Goal: Information Seeking & Learning: Check status

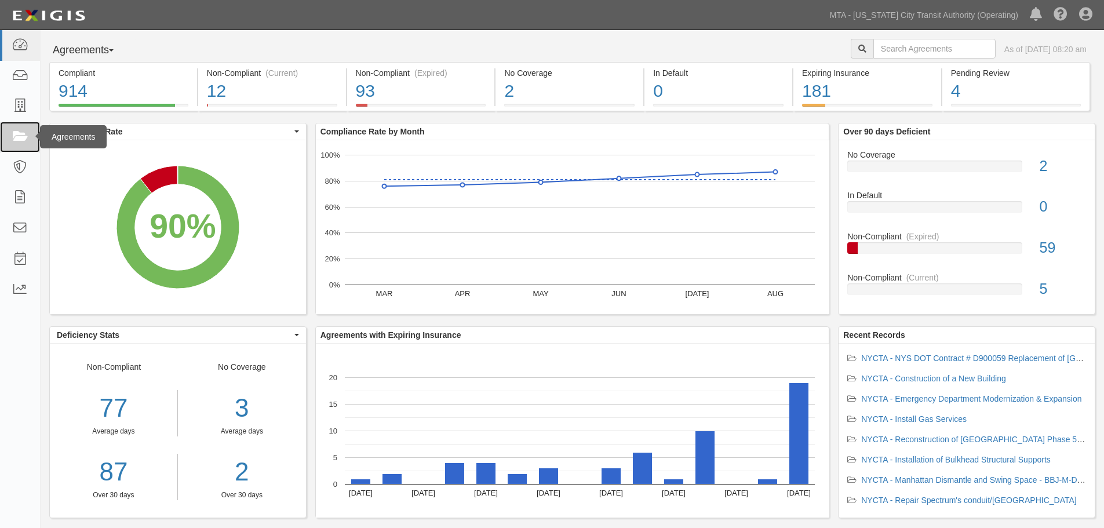
click at [5, 143] on link at bounding box center [20, 137] width 40 height 31
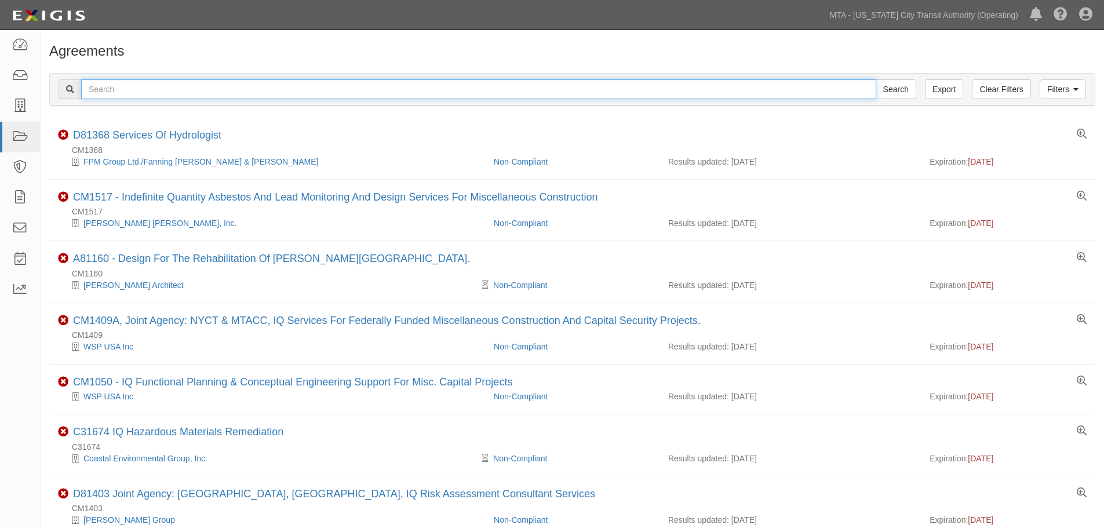
click at [168, 96] on input "text" at bounding box center [478, 89] width 795 height 20
type input "14673"
click at [876, 79] on input "Search" at bounding box center [896, 89] width 41 height 20
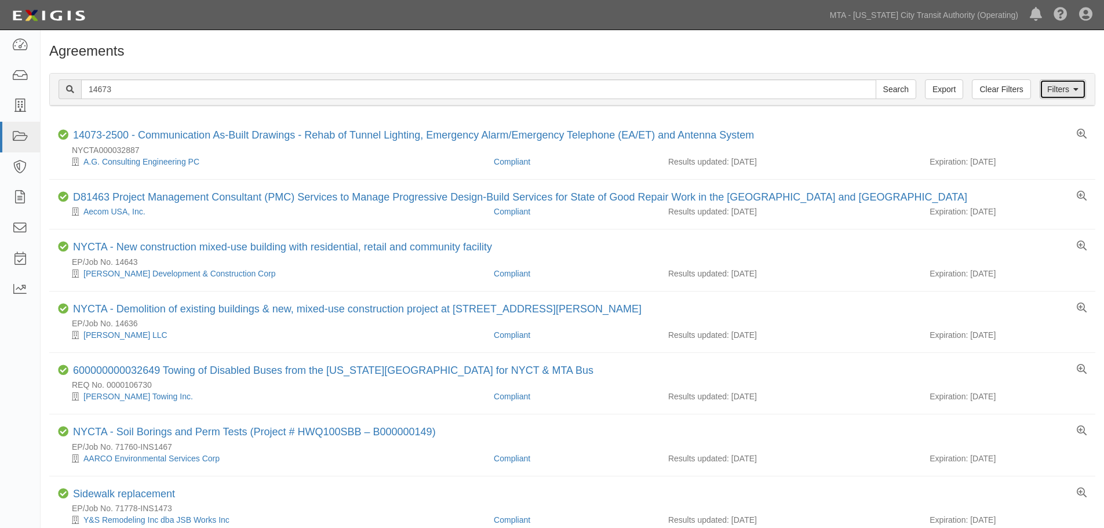
click at [1043, 94] on link "Filters" at bounding box center [1062, 89] width 46 height 20
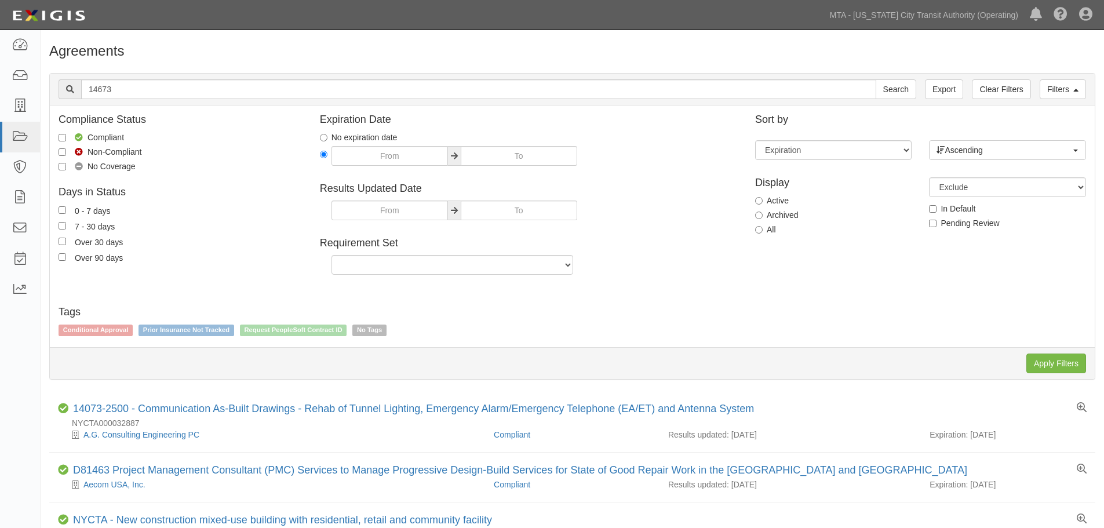
click at [790, 214] on label "Archived" at bounding box center [776, 215] width 43 height 12
click at [763, 214] on input "Archived" at bounding box center [759, 215] width 8 height 8
radio input "true"
click at [1064, 375] on div "Filters Clear Filters Export 14673 Search Filters Compliance Status Compliant N…" at bounding box center [572, 227] width 1063 height 326
click at [1064, 369] on input "Apply Filters" at bounding box center [1056, 363] width 60 height 20
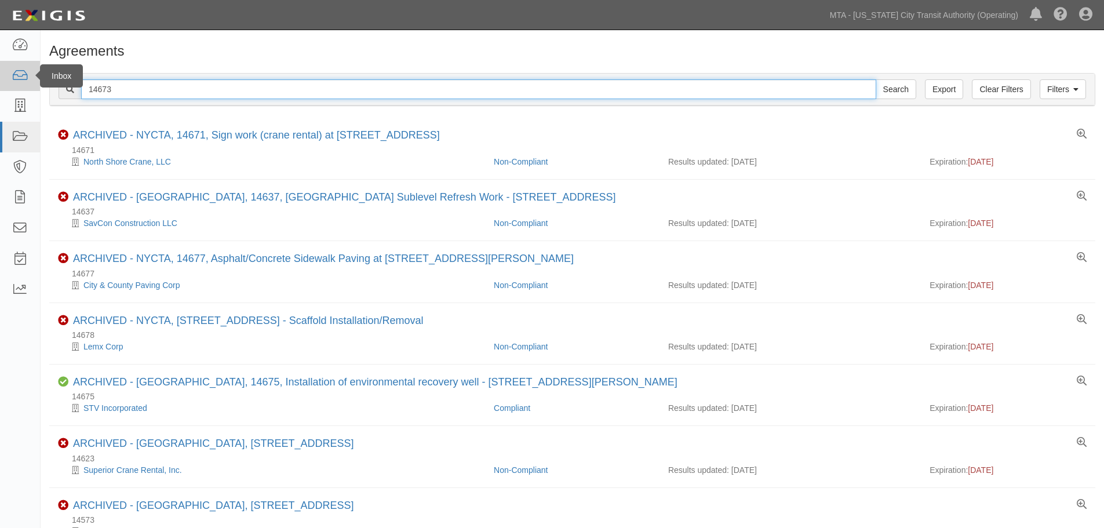
drag, startPoint x: 170, startPoint y: 83, endPoint x: 26, endPoint y: 73, distance: 144.0
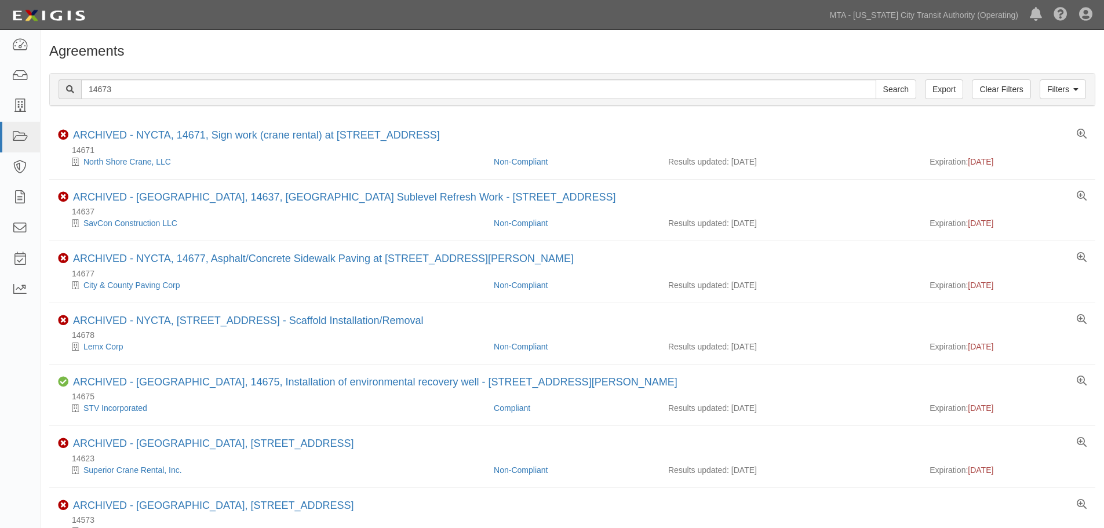
click at [151, 78] on div "Filters Clear Filters Export 14673 Search Filters" at bounding box center [572, 90] width 1045 height 32
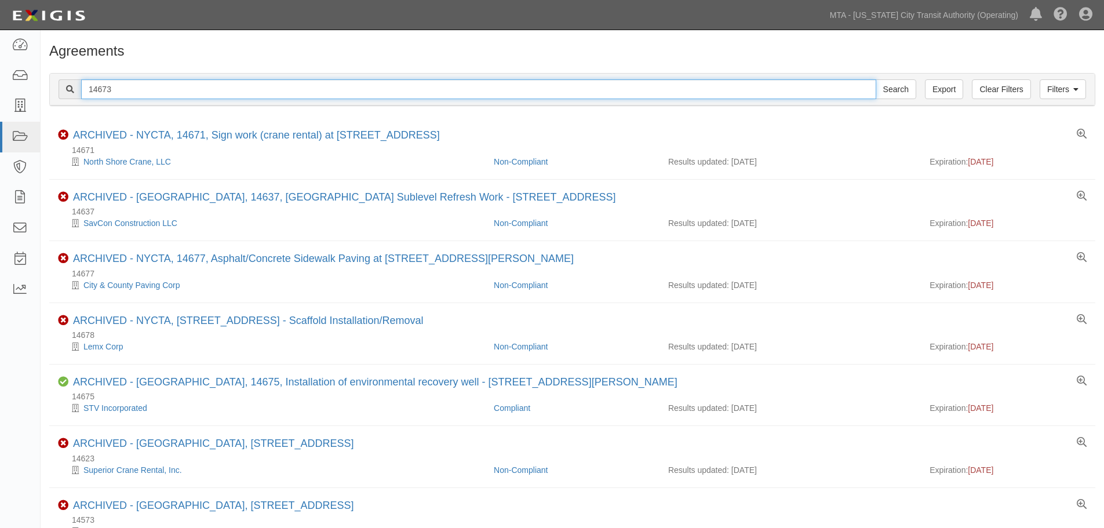
click at [102, 93] on input "14673" at bounding box center [478, 89] width 795 height 20
paste input "76"
type input "14763"
click at [876, 79] on input "Search" at bounding box center [896, 89] width 41 height 20
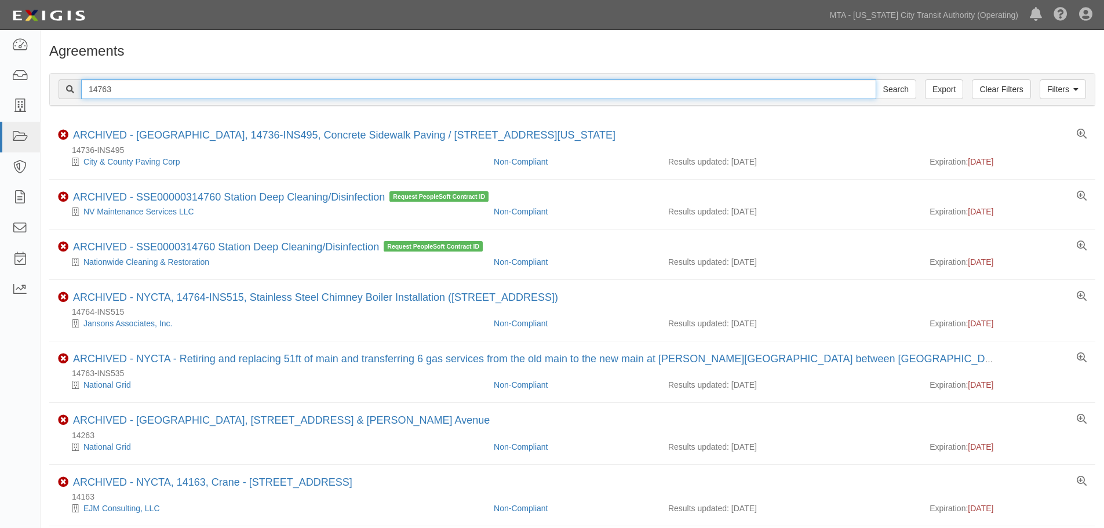
click at [355, 89] on input "14763" at bounding box center [478, 89] width 795 height 20
drag, startPoint x: 315, startPoint y: 97, endPoint x: 82, endPoint y: 86, distance: 233.8
click at [82, 86] on input "14763" at bounding box center [478, 89] width 795 height 20
type input "pasarelle"
click at [876, 79] on input "Search" at bounding box center [896, 89] width 41 height 20
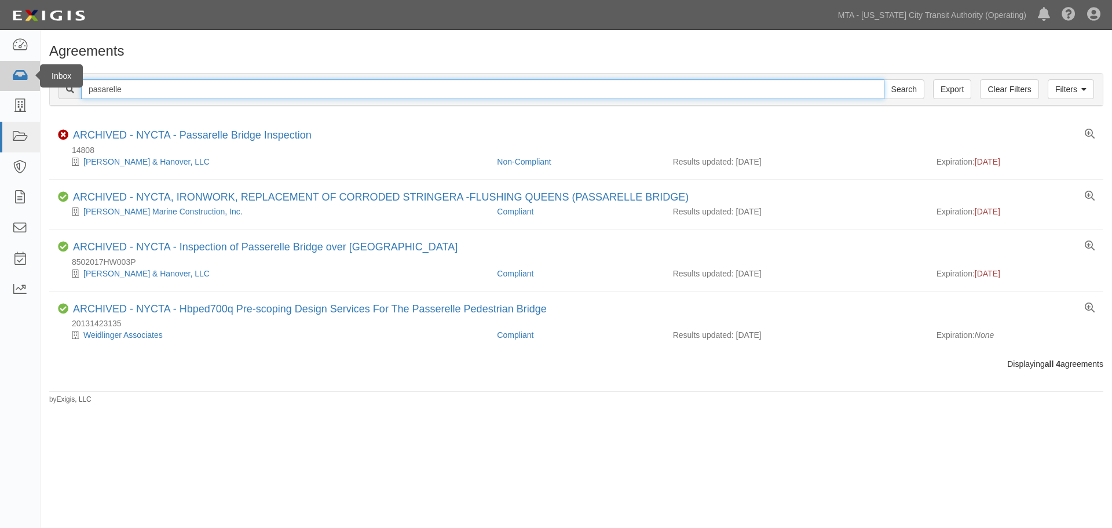
drag, startPoint x: 164, startPoint y: 96, endPoint x: 25, endPoint y: 80, distance: 139.4
click at [25, 80] on body "Toggle navigation Dashboard Inbox Parties Agreements Coverages Documents Messag…" at bounding box center [556, 255] width 1112 height 510
type input "gateway demo"
click at [884, 79] on input "Search" at bounding box center [904, 89] width 41 height 20
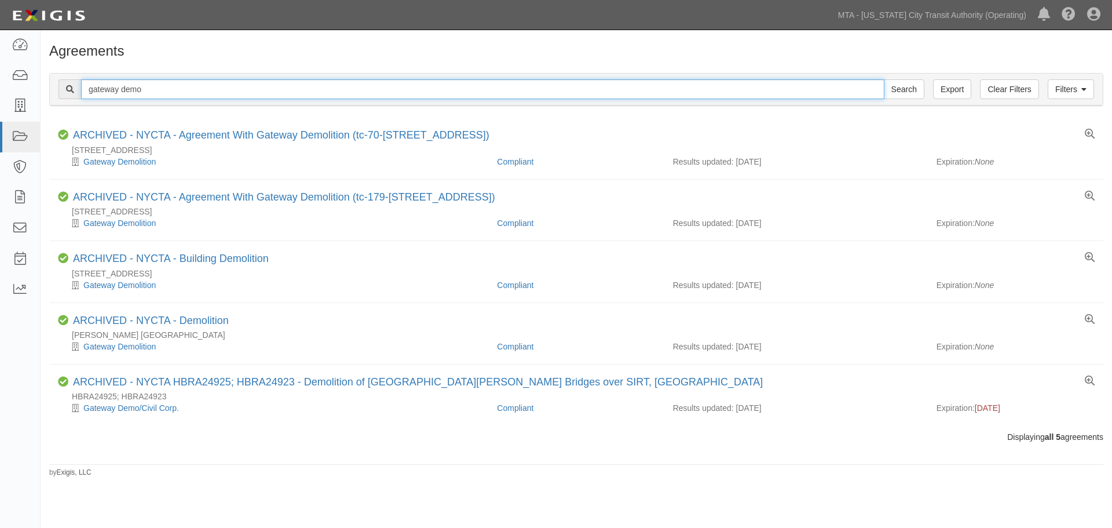
drag, startPoint x: 287, startPoint y: 97, endPoint x: 249, endPoint y: 97, distance: 37.7
click at [285, 97] on input "gateway demo" at bounding box center [483, 89] width 804 height 20
paste input "agreement-a37rpf"
drag, startPoint x: 184, startPoint y: 94, endPoint x: 53, endPoint y: 97, distance: 131.0
click at [49, 94] on div "Filters Clear Filters Export gateway demoagreement-a37rpf Search Filters Compli…" at bounding box center [576, 89] width 1055 height 33
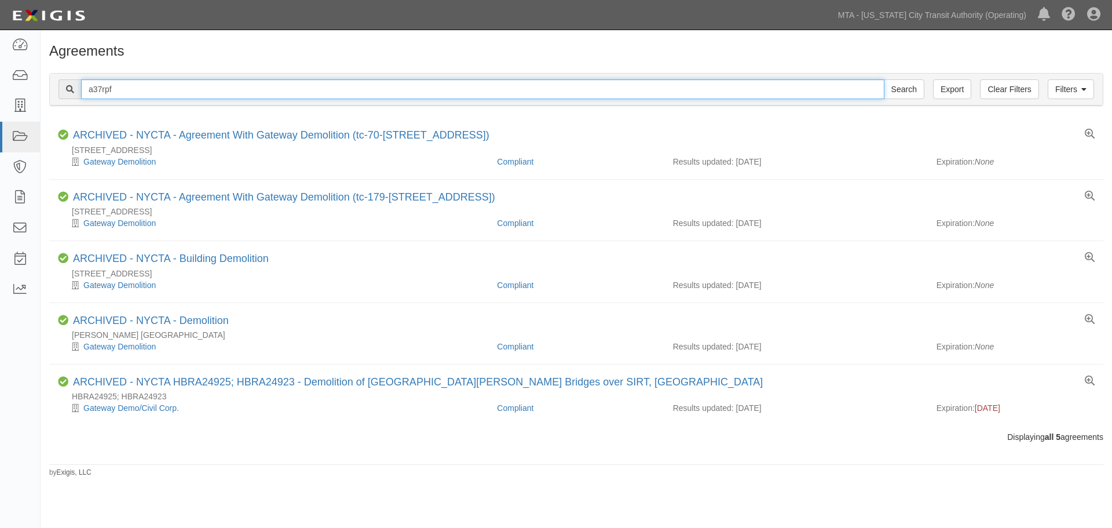
type input "a37rpf"
click at [884, 79] on input "Search" at bounding box center [904, 89] width 41 height 20
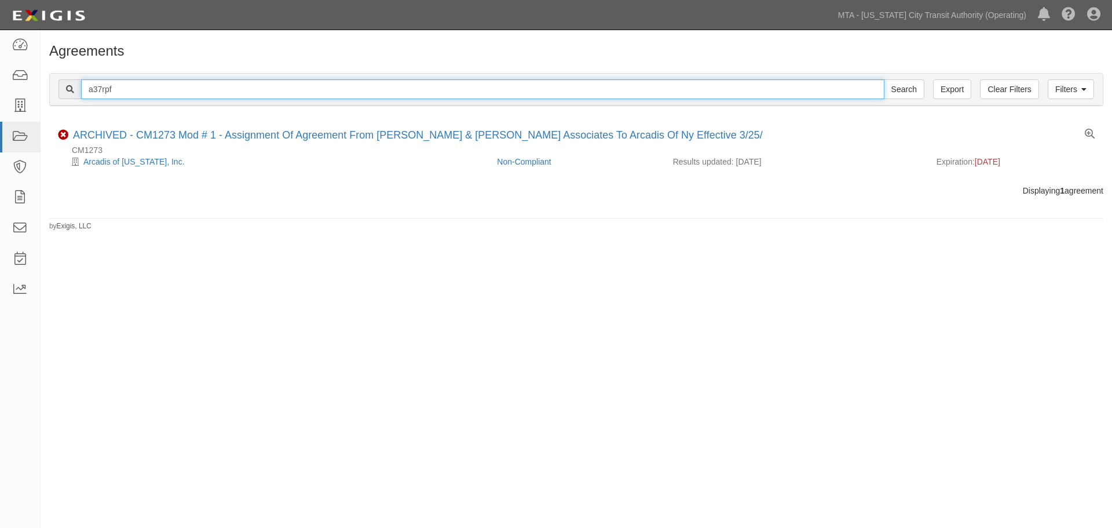
click at [218, 92] on input "a37rpf" at bounding box center [483, 89] width 804 height 20
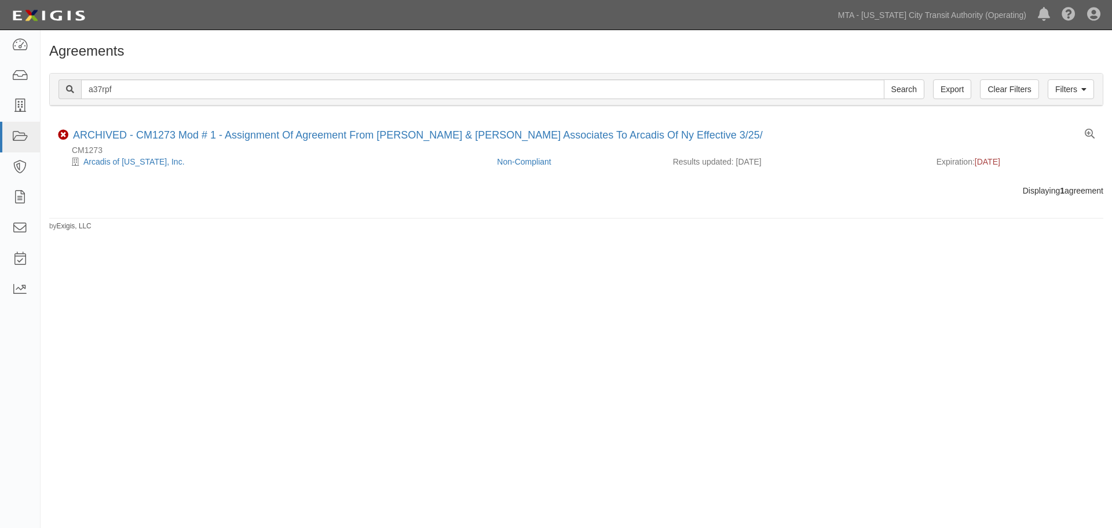
click at [409, 261] on div "Agreements Filters Clear Filters Export a37rpf Search Filters Compliance Status…" at bounding box center [556, 272] width 1112 height 475
click at [1057, 92] on link "Filters" at bounding box center [1071, 89] width 46 height 20
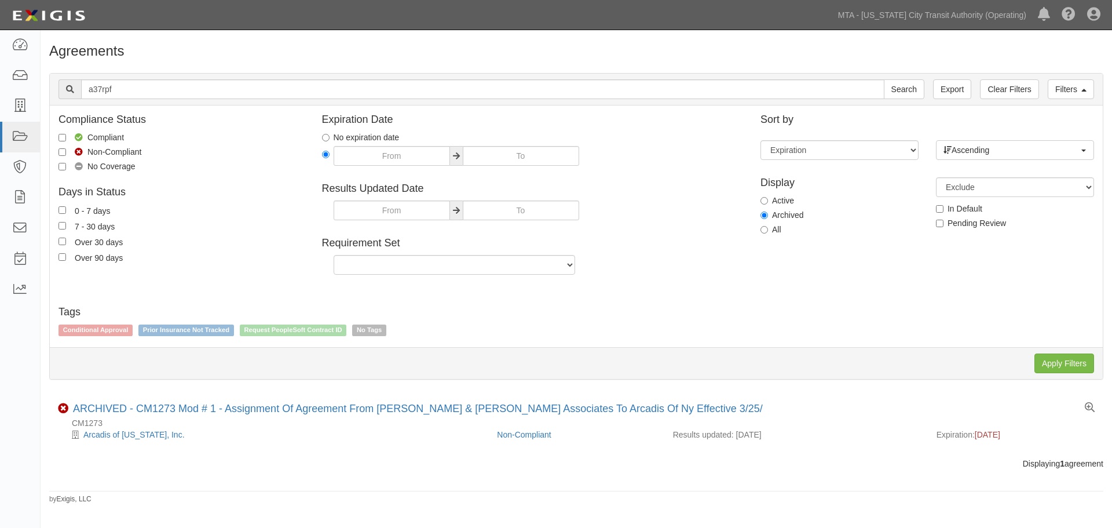
click at [775, 232] on label "All" at bounding box center [771, 230] width 21 height 12
click at [768, 232] on input "All" at bounding box center [765, 230] width 8 height 8
radio input "true"
click at [1052, 364] on input "Apply Filters" at bounding box center [1065, 363] width 60 height 20
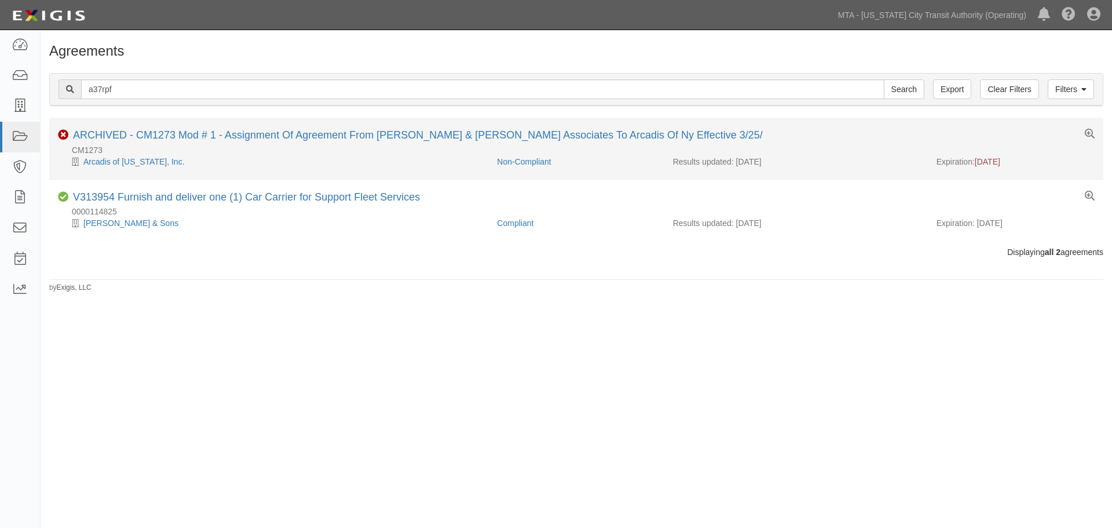
click at [283, 125] on li "Non-Compliant ARCHIVED - CM1273 Mod # 1 - Assignment Of Agreement From [PERSON_…" at bounding box center [576, 148] width 1055 height 61
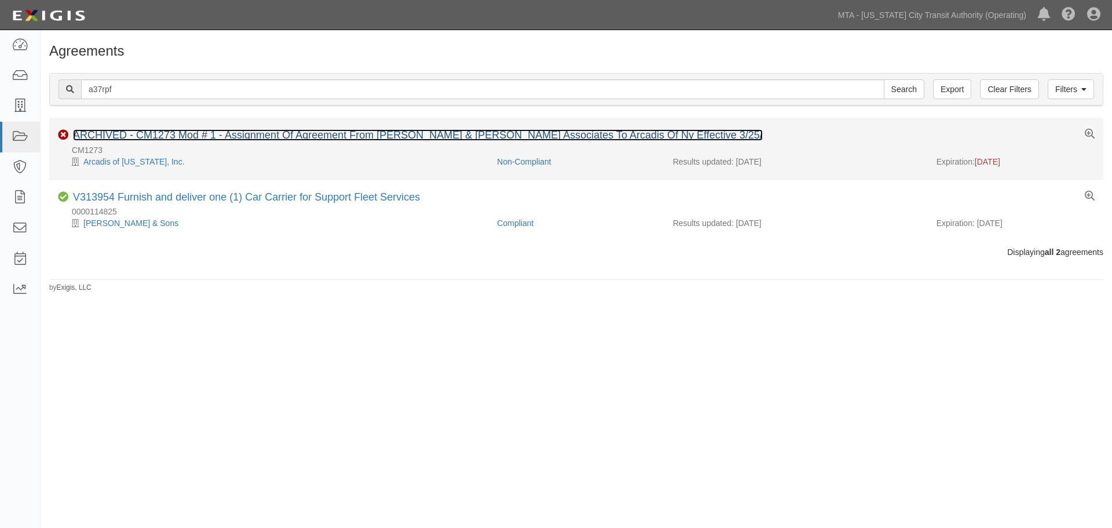
click at [283, 134] on link "ARCHIVED - CM1273 Mod # 1 - Assignment Of Agreement From [PERSON_NAME] & [PERSO…" at bounding box center [418, 135] width 690 height 12
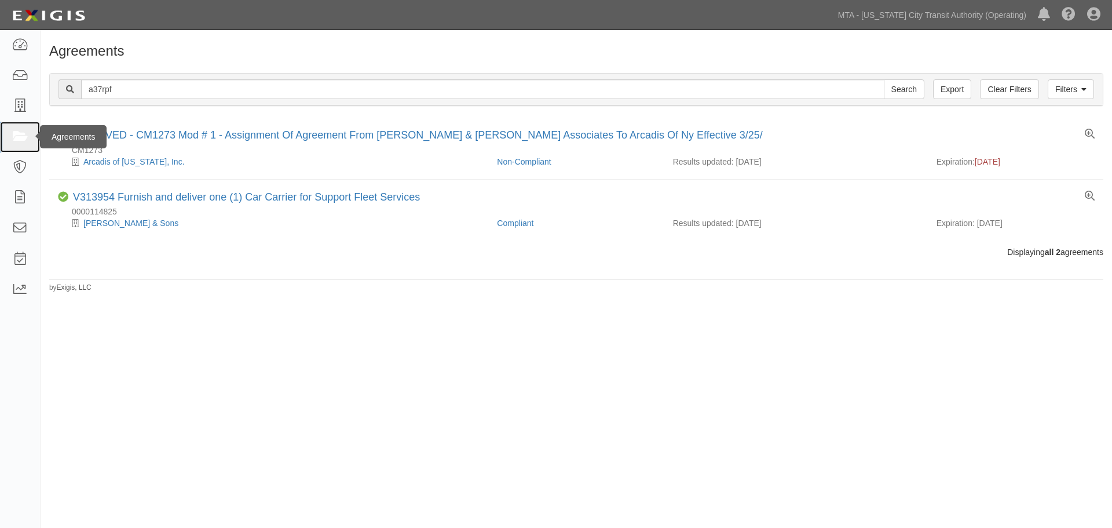
click at [18, 149] on link at bounding box center [20, 137] width 40 height 31
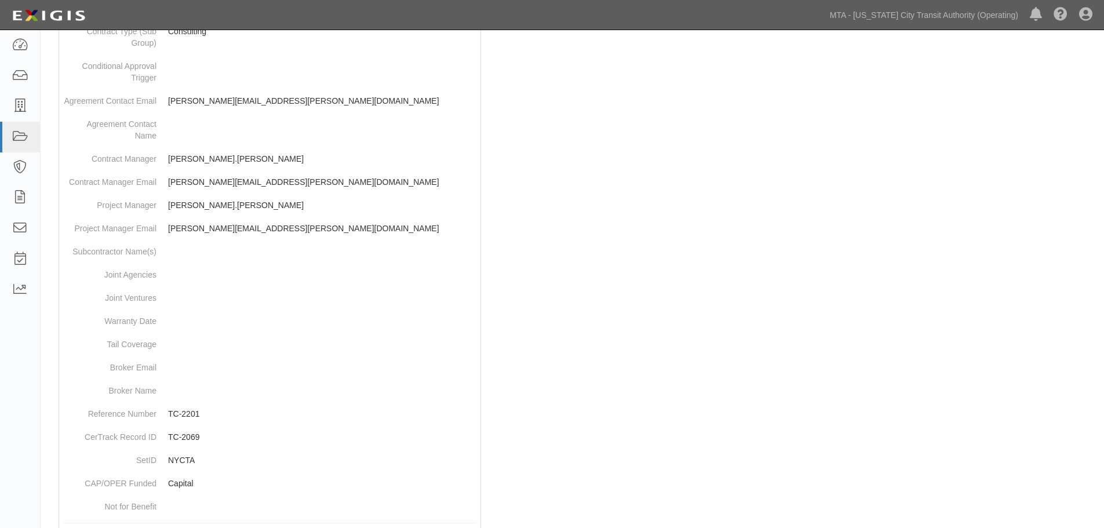
scroll to position [713, 0]
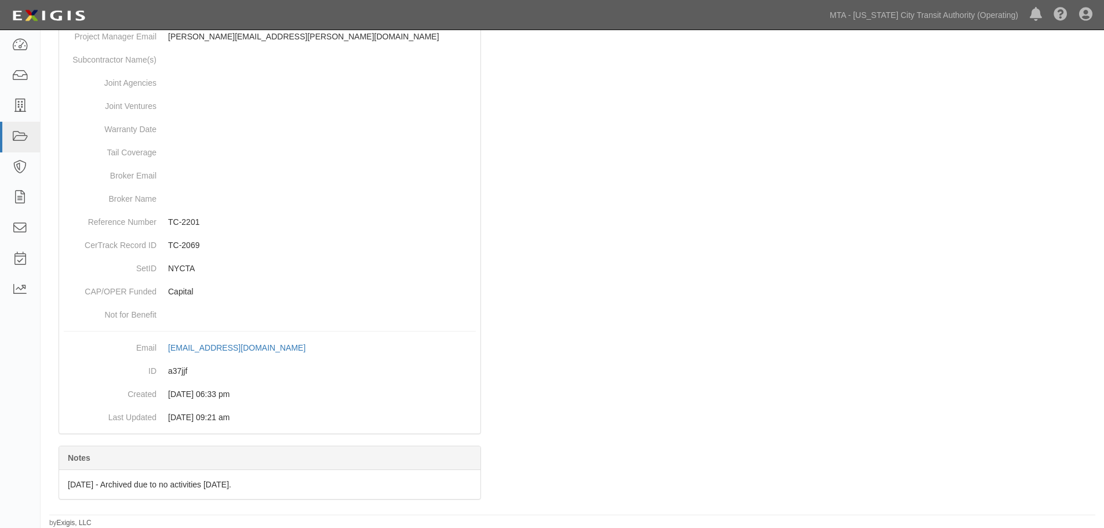
drag, startPoint x: 628, startPoint y: 207, endPoint x: 648, endPoint y: 521, distance: 314.2
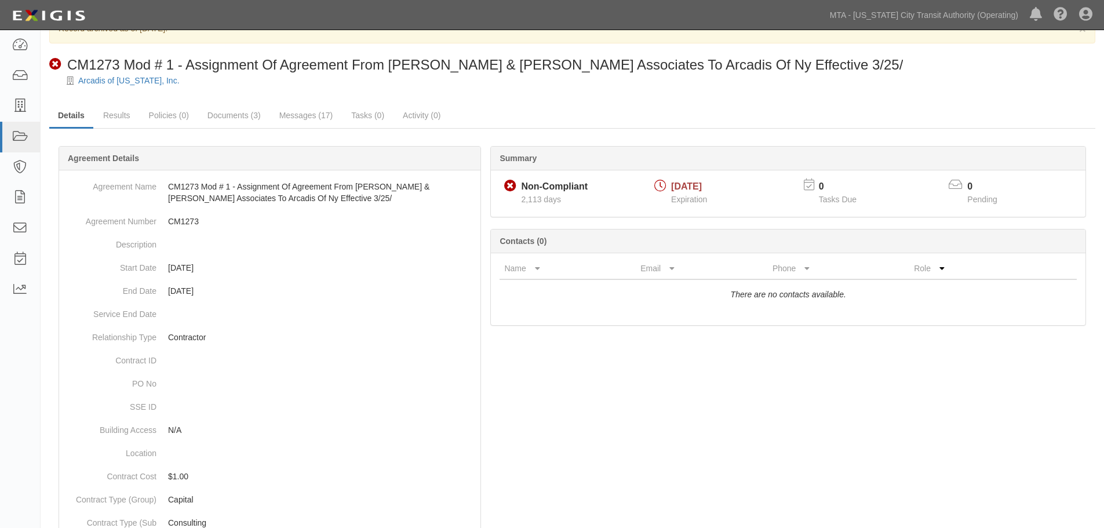
drag, startPoint x: 298, startPoint y: 167, endPoint x: 248, endPoint y: -67, distance: 238.9
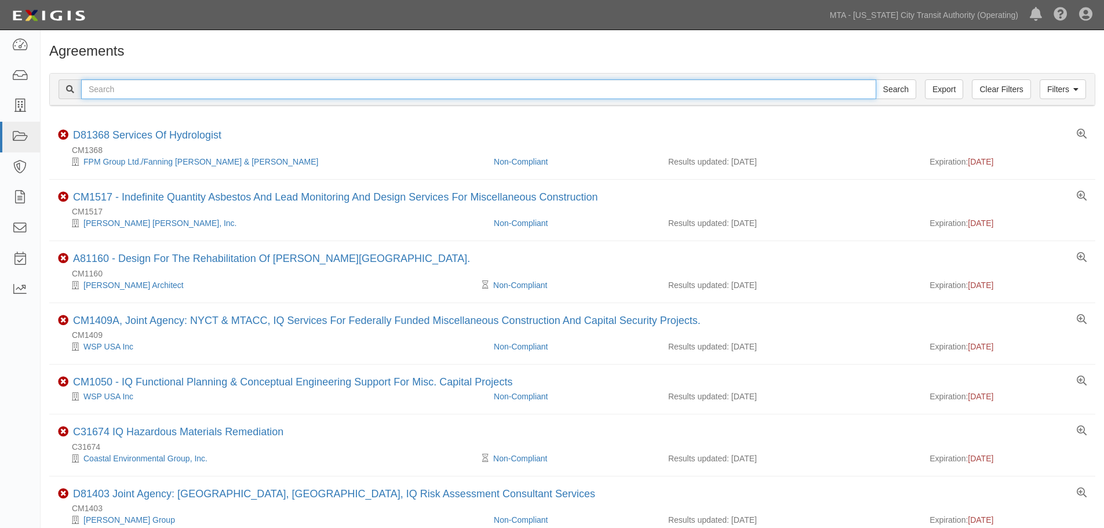
click at [141, 86] on input "text" at bounding box center [478, 89] width 795 height 20
paste input "INS938"
type input "INS938"
click at [876, 79] on input "Search" at bounding box center [896, 89] width 41 height 20
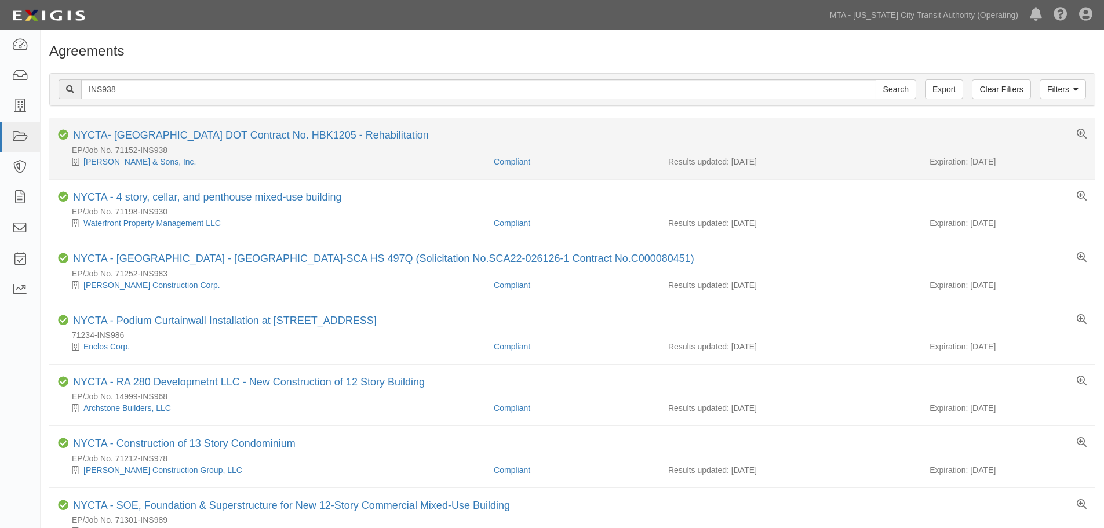
click at [165, 126] on li "Compliant NYCTA- NYC DOT Contract No. HBK1205 - Rehabilitation EP/Job No. 71152…" at bounding box center [572, 148] width 1046 height 61
click at [165, 133] on link "NYCTA- [GEOGRAPHIC_DATA] DOT Contract No. HBK1205 - Rehabilitation" at bounding box center [251, 135] width 356 height 12
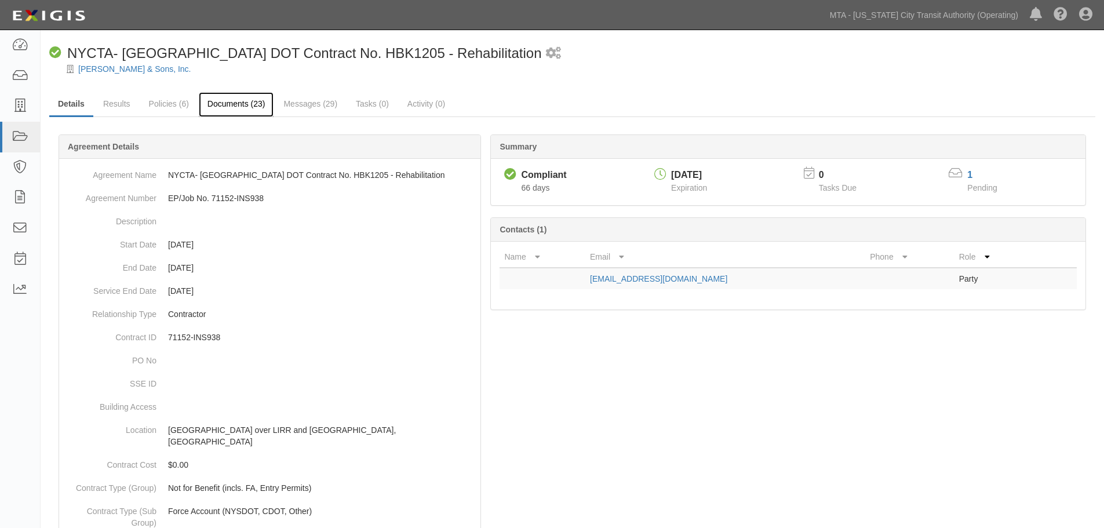
click at [228, 111] on link "Documents (23)" at bounding box center [236, 104] width 75 height 25
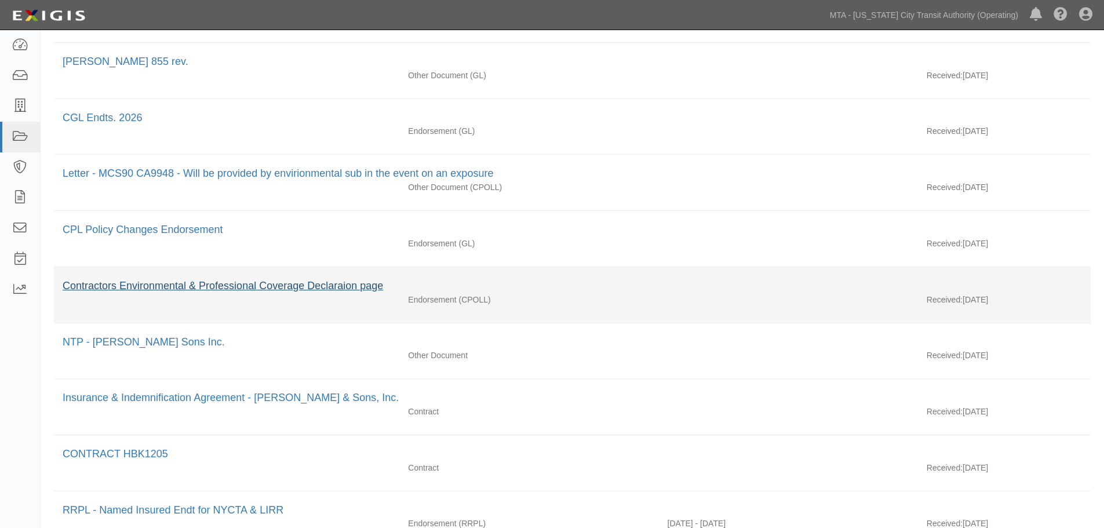
scroll to position [895, 0]
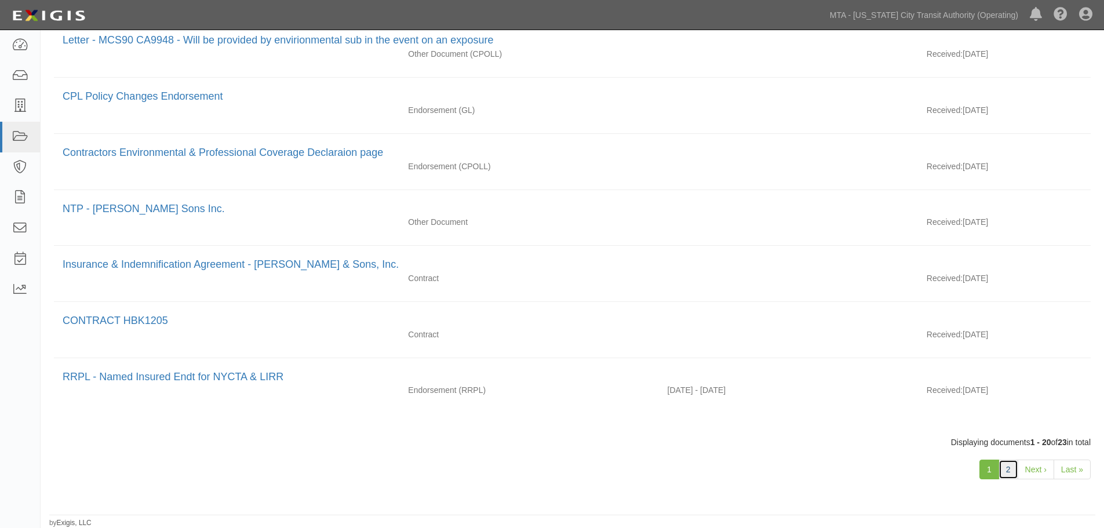
click at [1012, 474] on link "2" at bounding box center [1008, 469] width 20 height 20
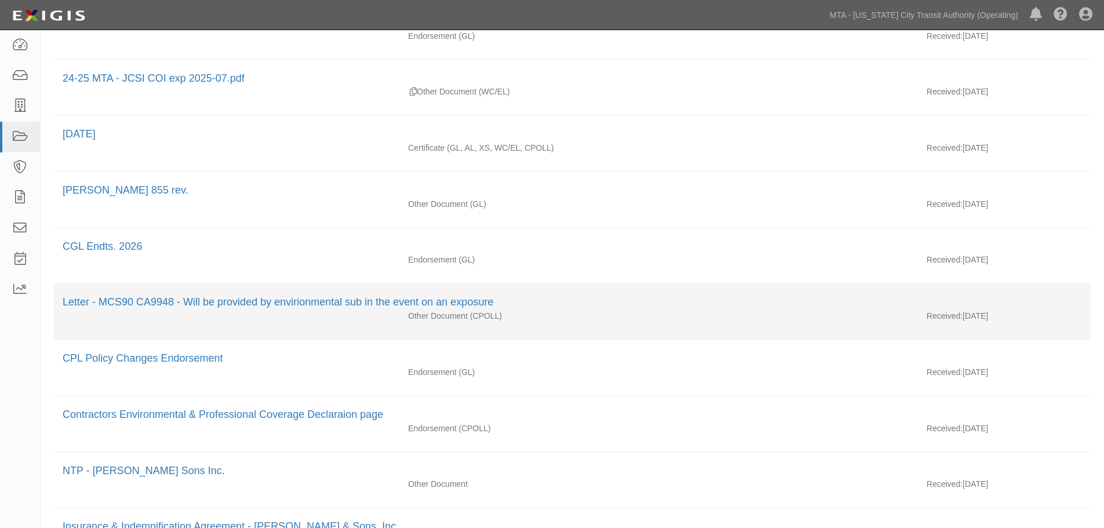
scroll to position [605, 0]
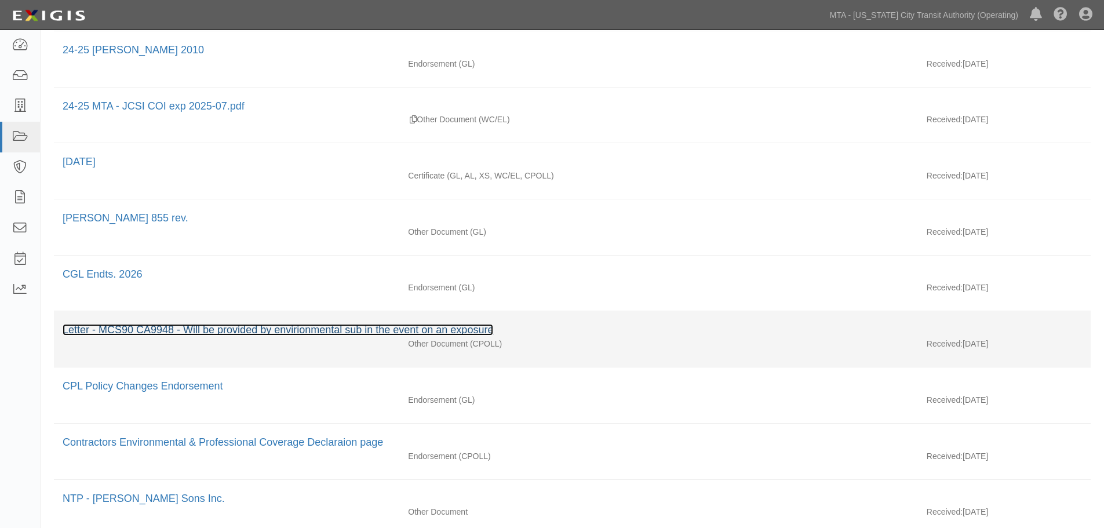
click at [279, 333] on link "Letter - MCS90 CA9948 - Will be provided by envirionmental sub in the event on …" at bounding box center [278, 330] width 431 height 12
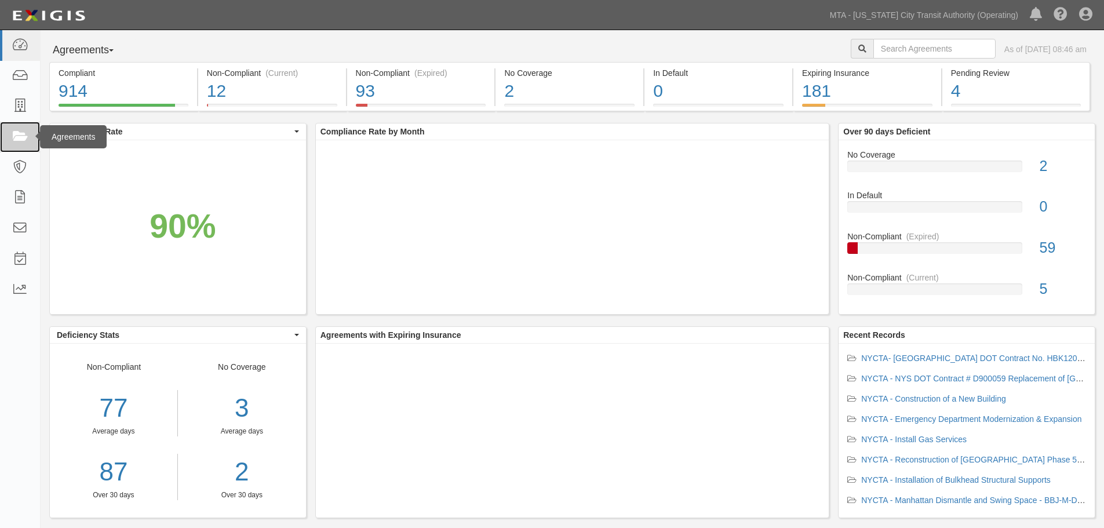
click at [23, 148] on link at bounding box center [20, 137] width 40 height 31
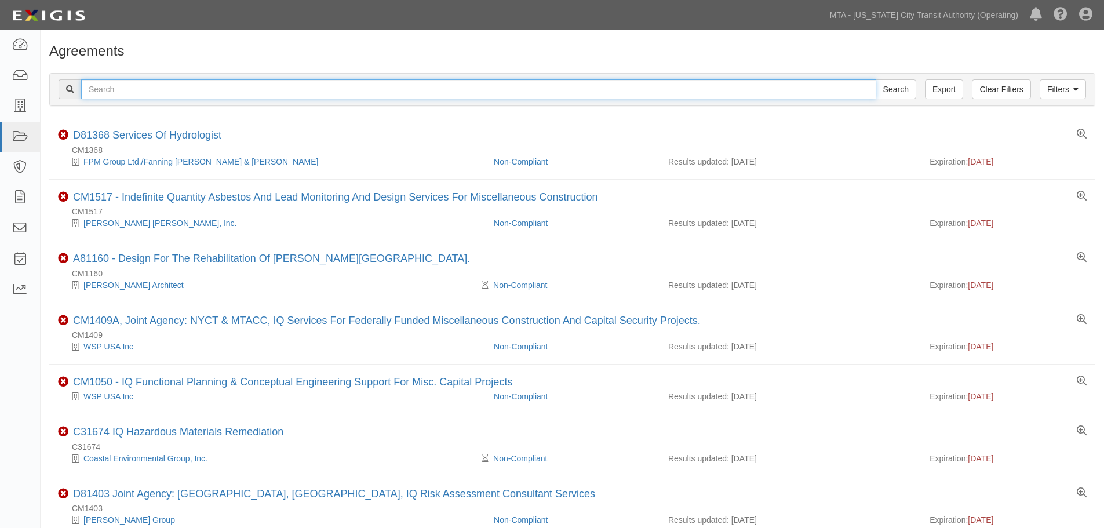
click at [245, 94] on input "text" at bounding box center [478, 89] width 795 height 20
paste input "INS1359"
type input "INS1359"
click at [876, 79] on input "Search" at bounding box center [896, 89] width 41 height 20
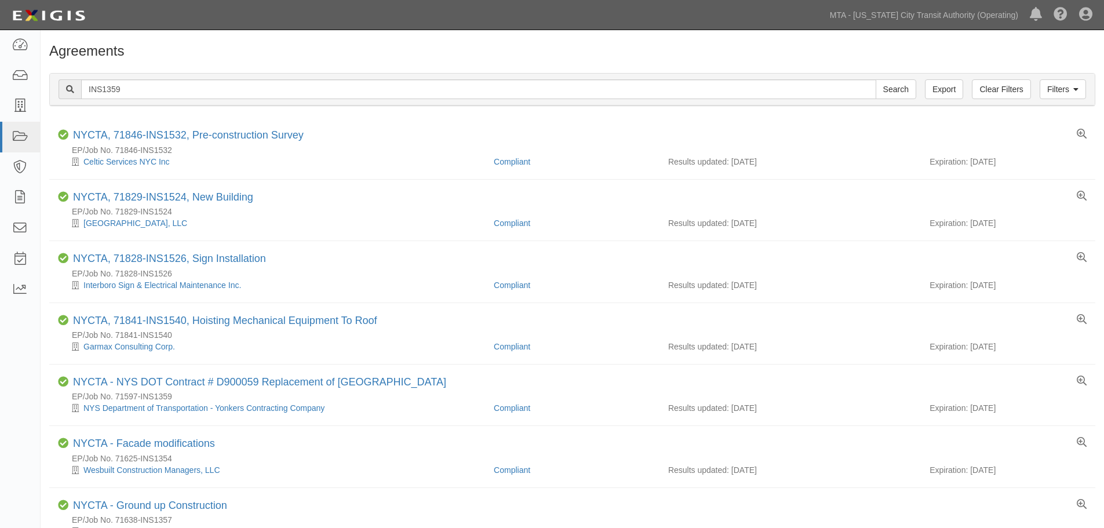
click at [197, 64] on div "Filters Clear Filters Export INS1359 Search Filters Compliance Status Compliant…" at bounding box center [572, 90] width 1063 height 53
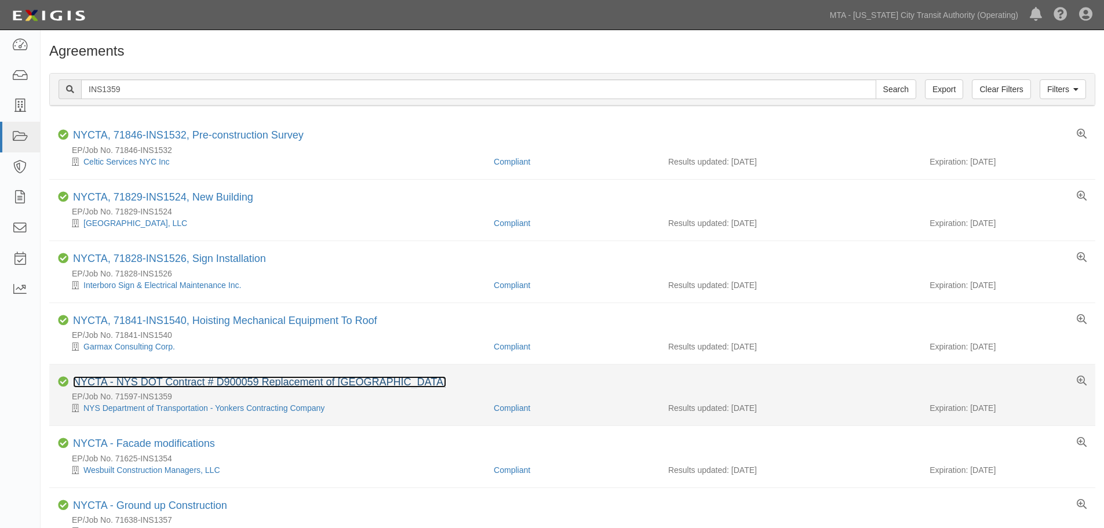
click at [309, 379] on link "NYCTA - NYS DOT Contract # D900059 Replacement of Bronx River Parkway Bridge" at bounding box center [259, 382] width 373 height 12
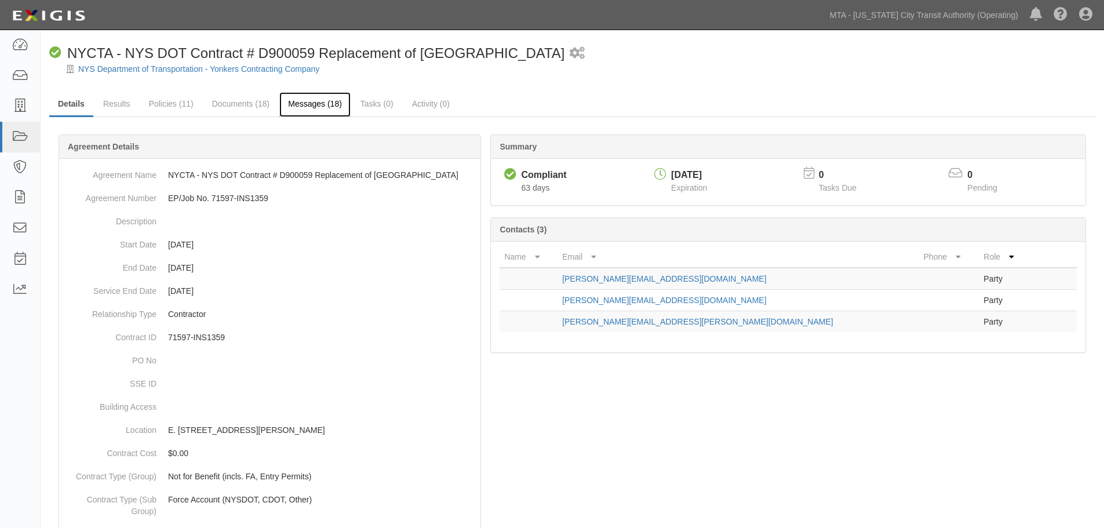
click at [323, 106] on link "Messages (18)" at bounding box center [314, 104] width 71 height 25
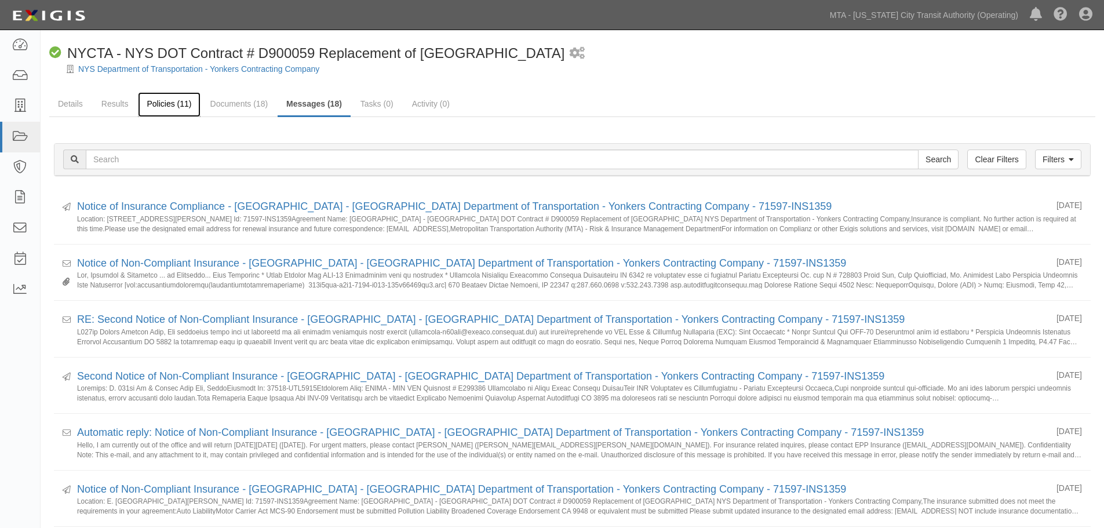
click at [186, 104] on link "Policies (11)" at bounding box center [169, 104] width 62 height 25
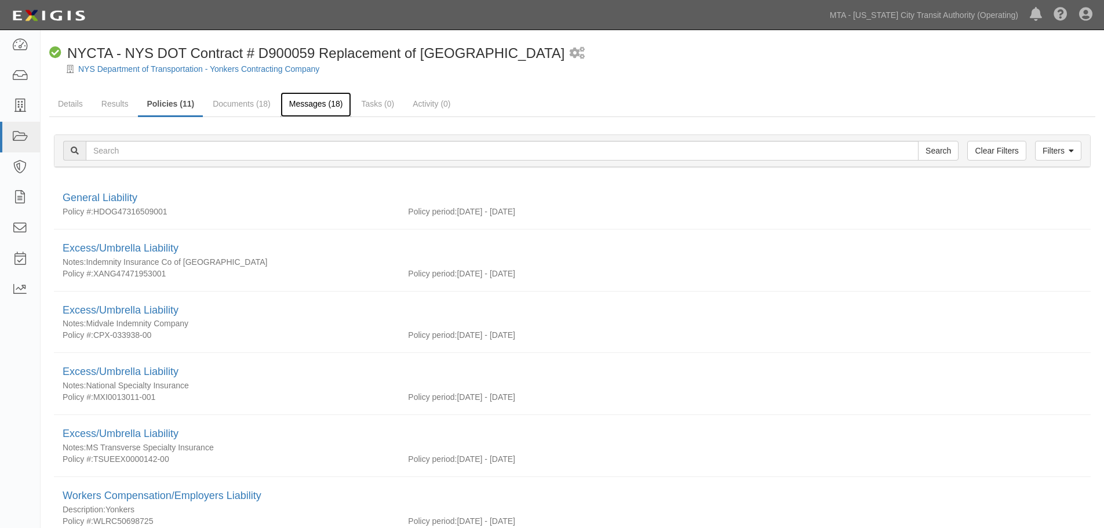
click at [324, 106] on link "Messages (18)" at bounding box center [315, 104] width 71 height 25
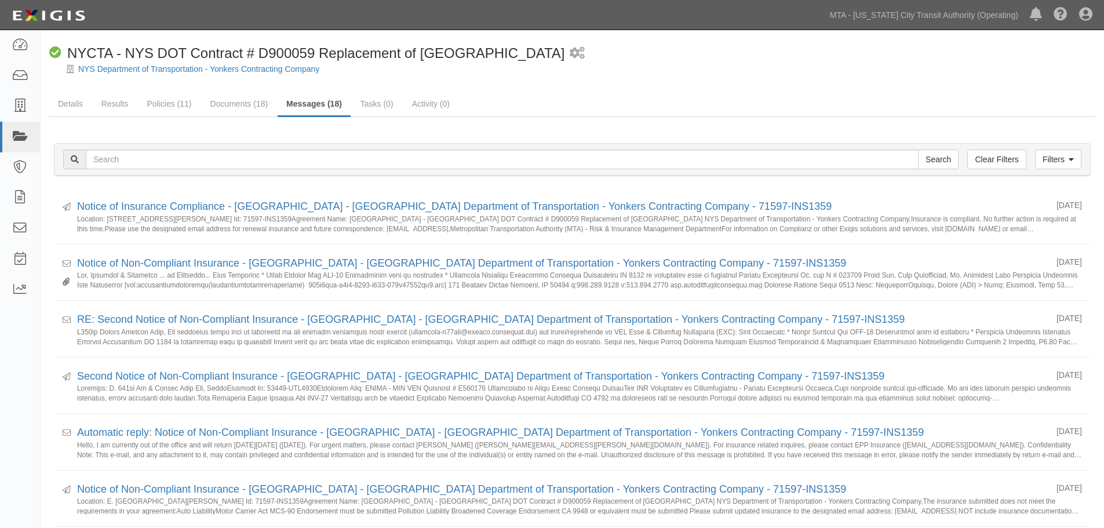
click at [34, 141] on link at bounding box center [20, 137] width 40 height 31
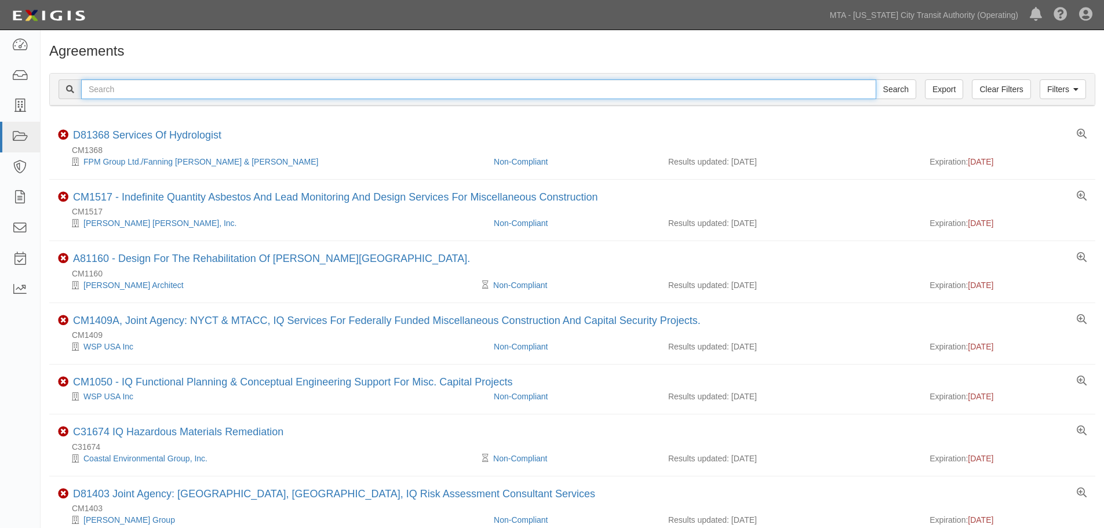
click at [189, 94] on input "text" at bounding box center [478, 89] width 795 height 20
type input "71597"
click at [876, 79] on input "Search" at bounding box center [896, 89] width 41 height 20
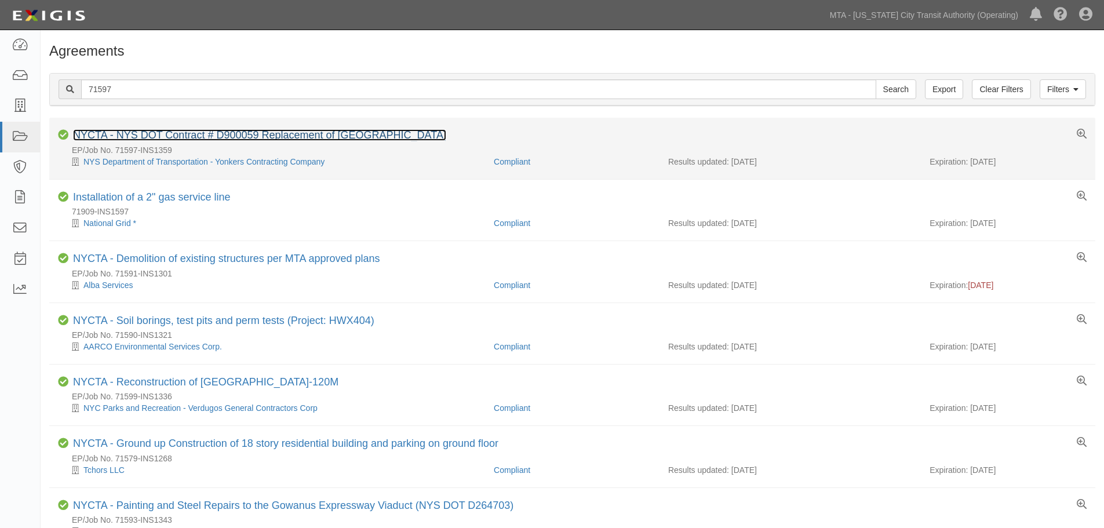
click at [174, 137] on link "NYCTA - NYS DOT Contract # D900059 Replacement of [GEOGRAPHIC_DATA]" at bounding box center [259, 135] width 373 height 12
click at [267, 136] on link "NYCTA - NYS DOT Contract # D900059 Replacement of [GEOGRAPHIC_DATA]" at bounding box center [259, 135] width 373 height 12
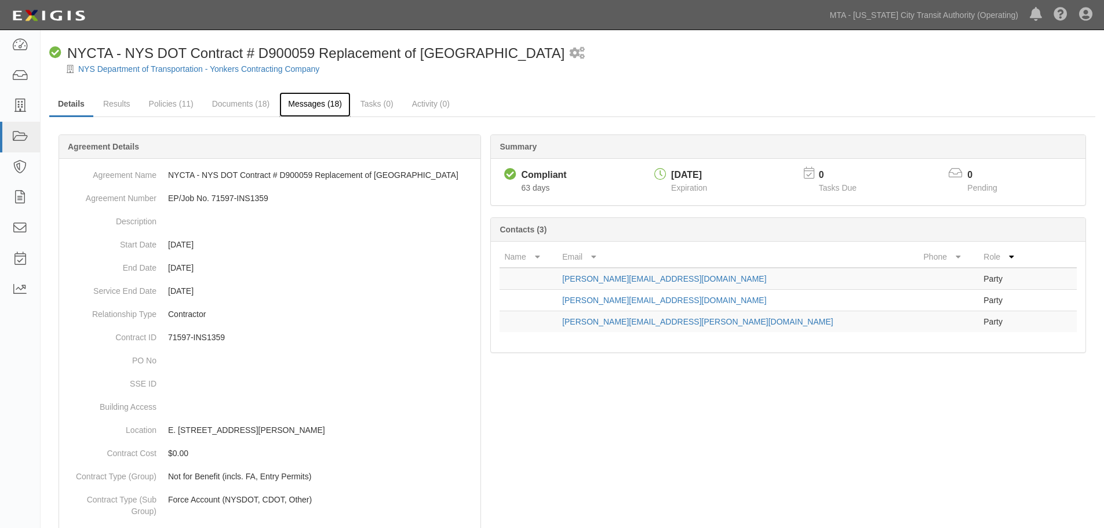
click at [311, 103] on link "Messages (18)" at bounding box center [314, 104] width 71 height 25
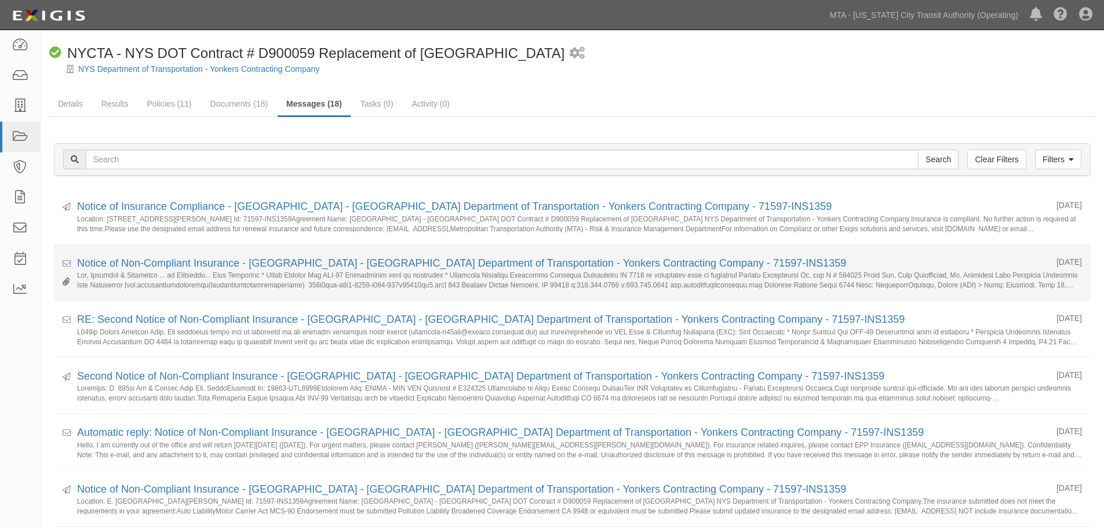
click at [231, 252] on li "Received [DATE] Notice of Non-Compliant Insurance - [GEOGRAPHIC_DATA] - [GEOGRA…" at bounding box center [572, 273] width 1037 height 57
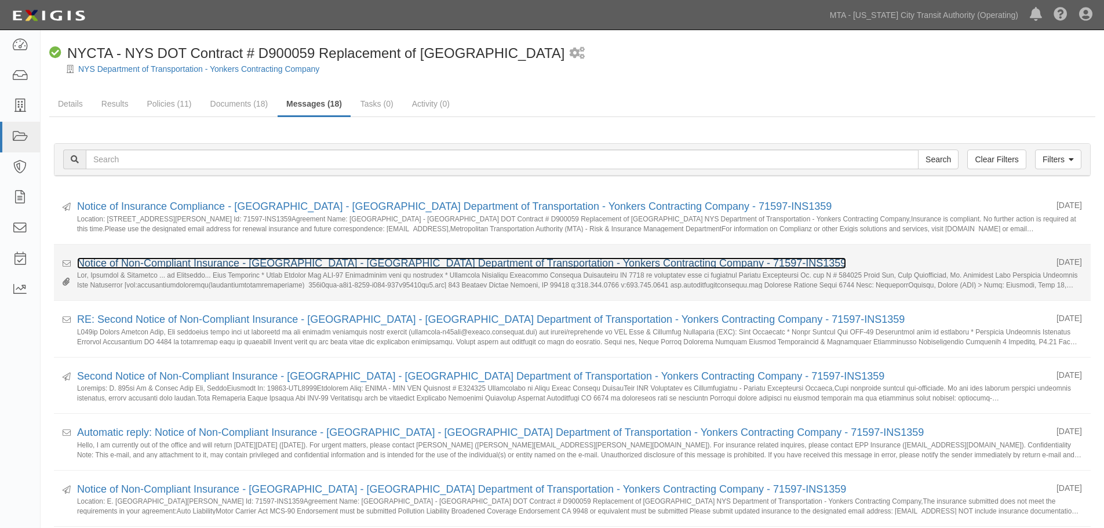
click at [233, 260] on link "Notice of Non-Compliant Insurance - [GEOGRAPHIC_DATA] - [GEOGRAPHIC_DATA] Depar…" at bounding box center [461, 263] width 769 height 12
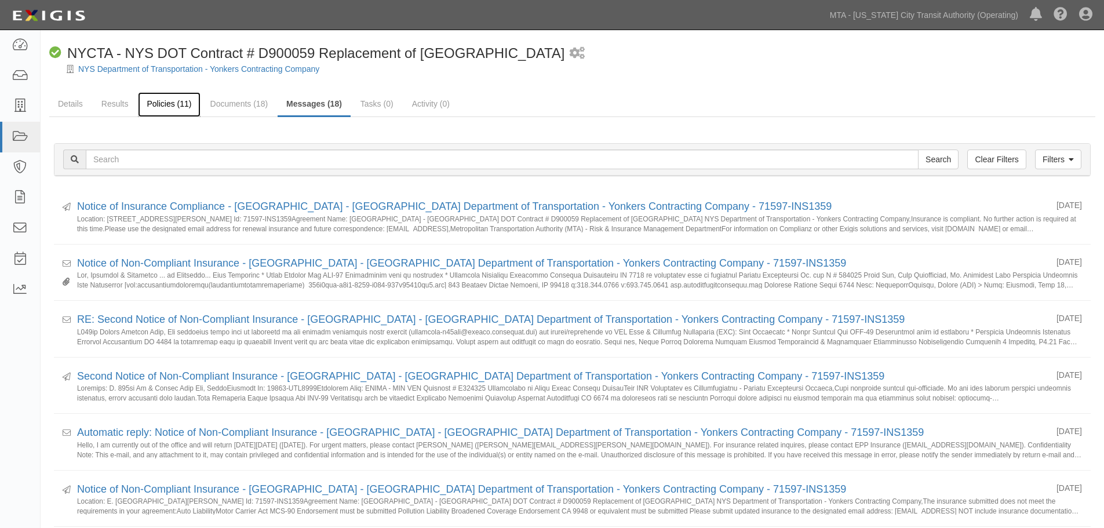
click at [173, 108] on link "Policies (11)" at bounding box center [169, 104] width 62 height 25
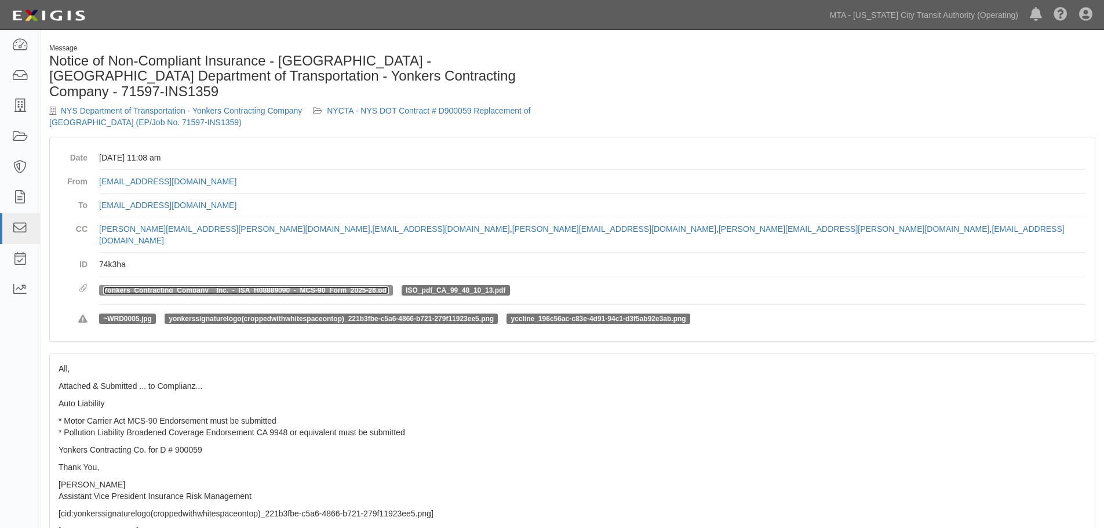
click at [318, 286] on link "Yonkers_Contracting_Company__Inc._-_ISA_H08889090_-_MCS-90_Form_2025-26.pdf" at bounding box center [246, 290] width 286 height 8
click at [440, 286] on link "ISO_pdf_CA_99_48_10_13.pdf" at bounding box center [456, 290] width 100 height 8
click at [454, 286] on link "ISO_pdf_CA_99_48_10_13.pdf" at bounding box center [456, 290] width 100 height 8
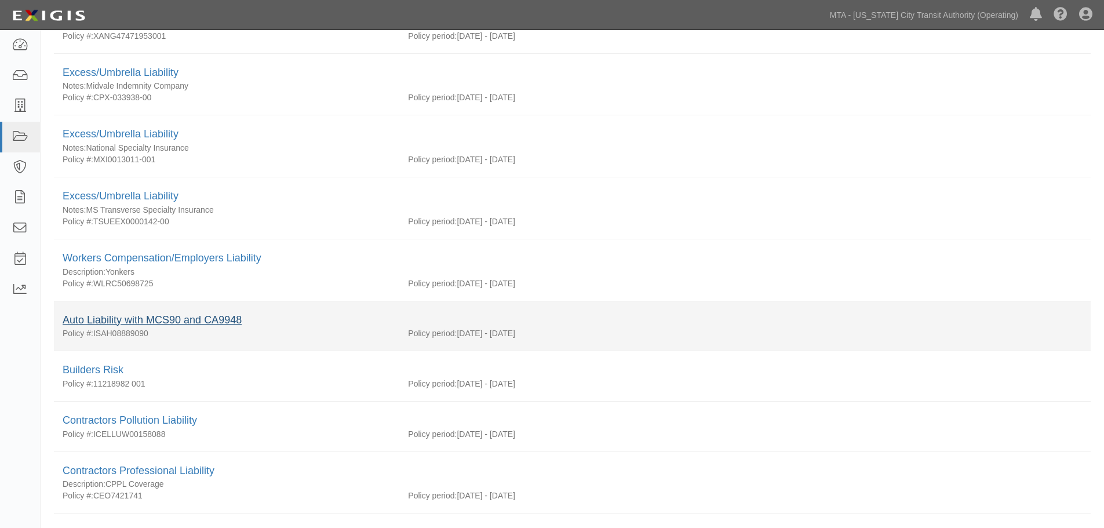
scroll to position [218, 0]
